Goal: Task Accomplishment & Management: Complete application form

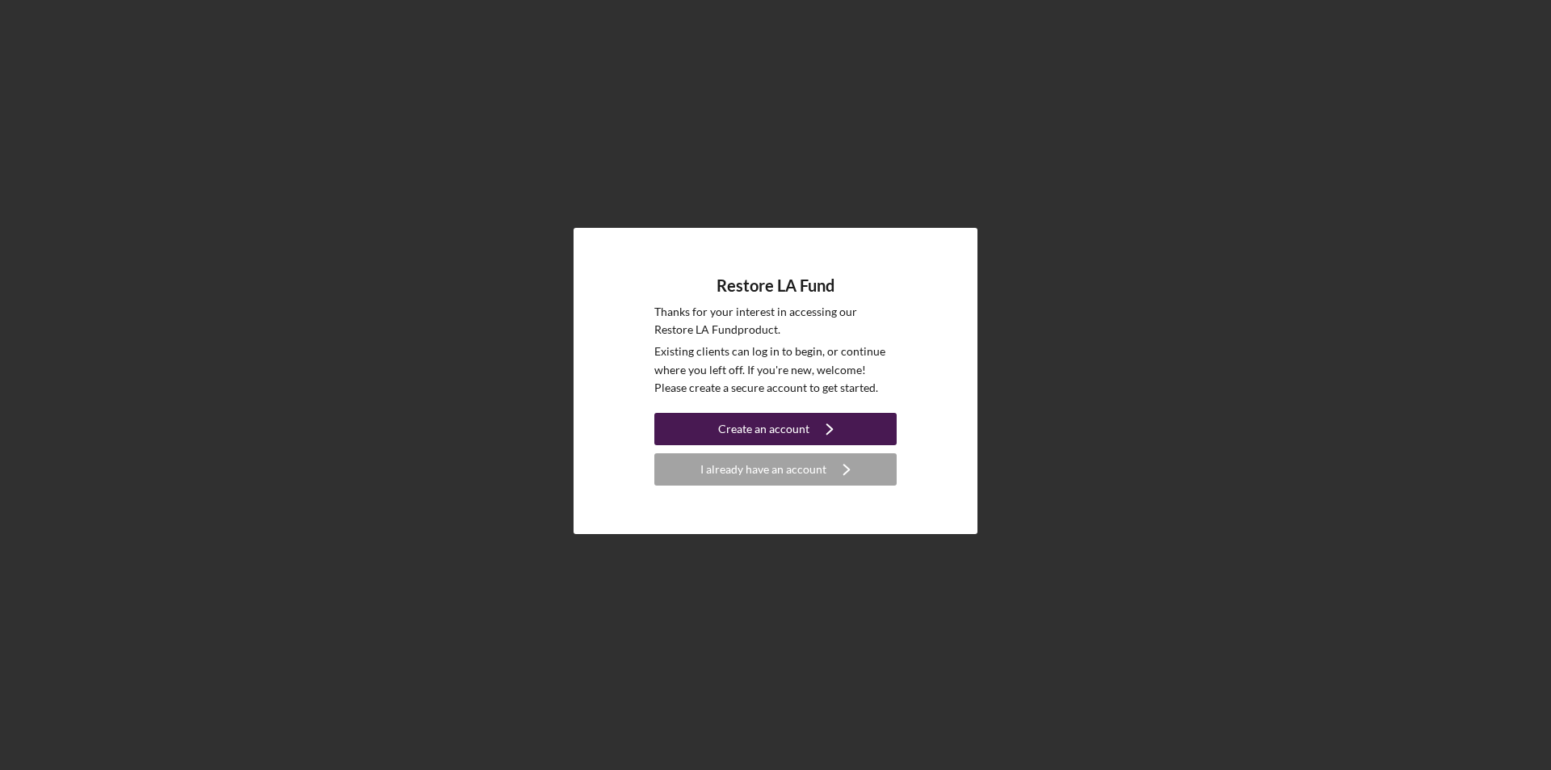
click at [817, 427] on icon "Icon/Navigate" at bounding box center [829, 429] width 40 height 40
